Goal: Find specific page/section: Find specific page/section

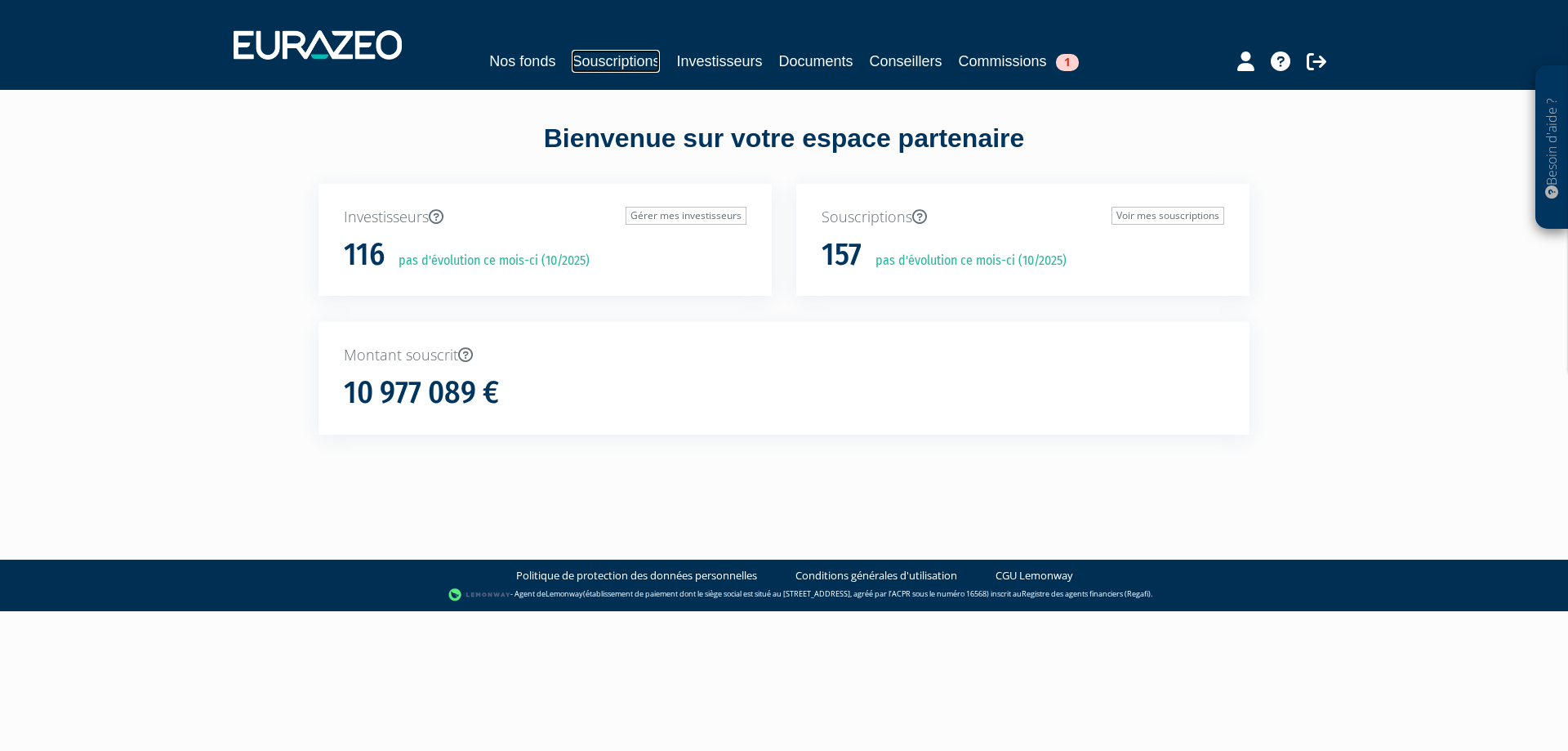
click at [620, 57] on link "Souscriptions" at bounding box center [616, 61] width 88 height 22
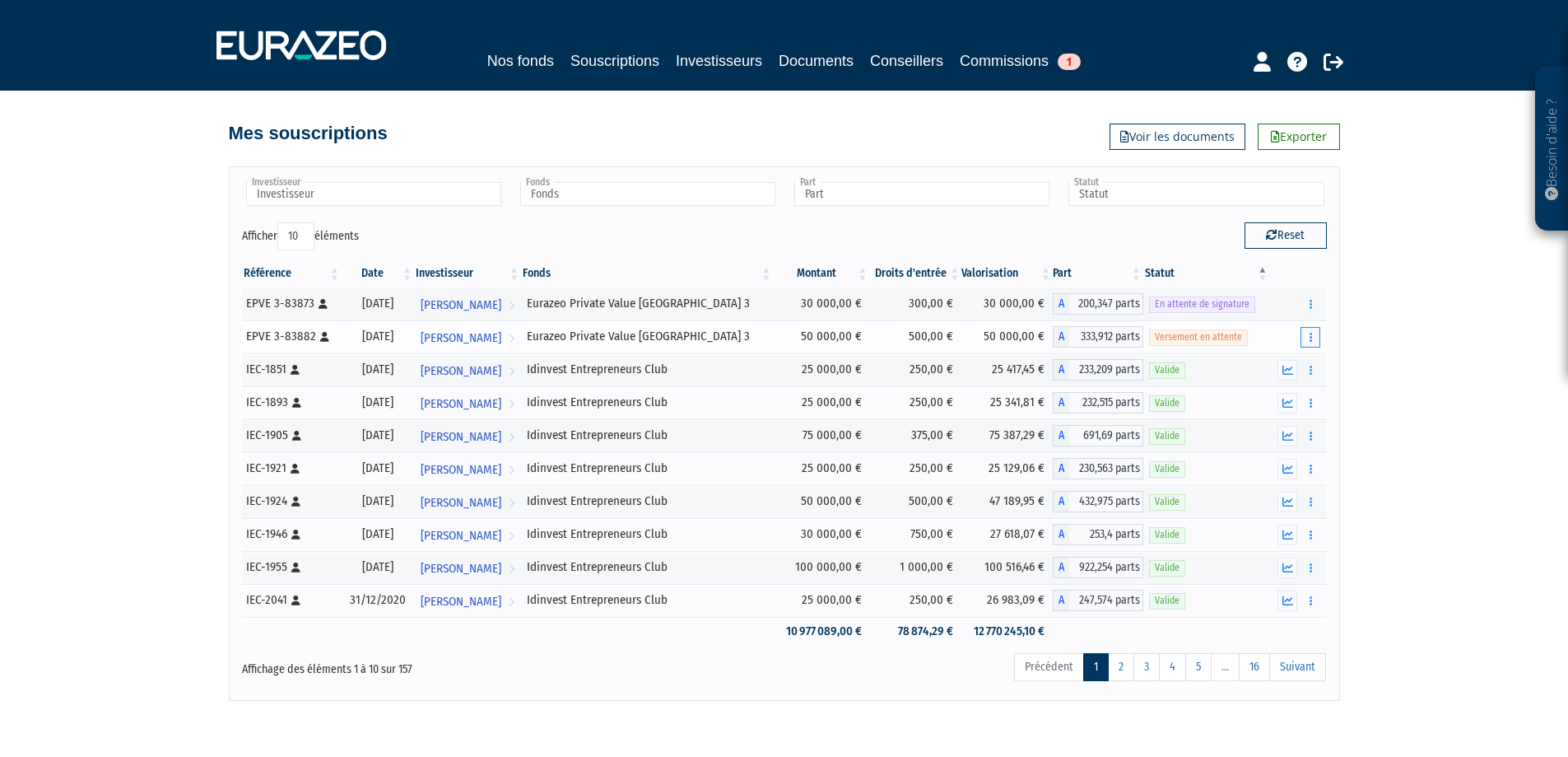
click at [1311, 338] on icon "button" at bounding box center [1311, 337] width 3 height 11
click at [1310, 341] on icon "button" at bounding box center [1311, 337] width 3 height 11
click at [1259, 368] on link "Documents" at bounding box center [1254, 367] width 122 height 28
